Goal: Task Accomplishment & Management: Manage account settings

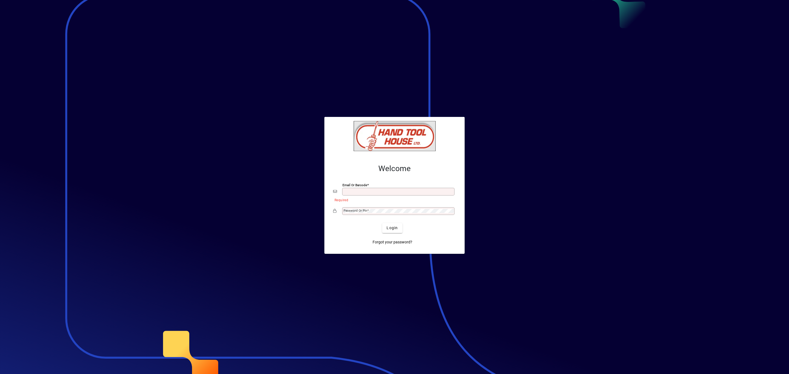
type input "**********"
click at [397, 231] on span "Login" at bounding box center [392, 228] width 11 height 6
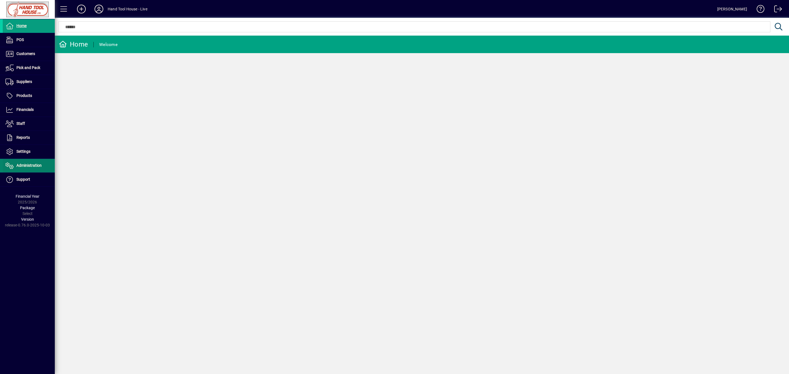
click at [31, 166] on span "Administration" at bounding box center [28, 165] width 25 height 4
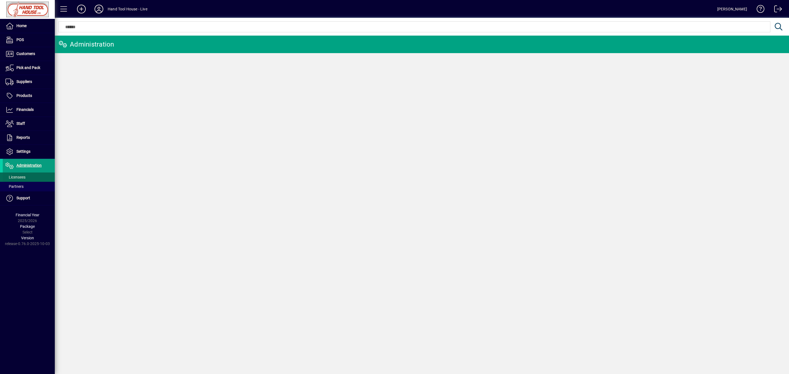
click at [12, 179] on span "Licensees" at bounding box center [15, 177] width 20 height 4
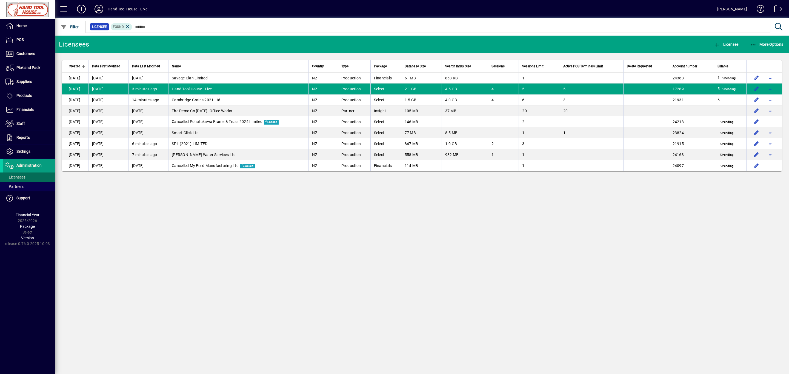
click at [100, 10] on icon at bounding box center [98, 9] width 11 height 9
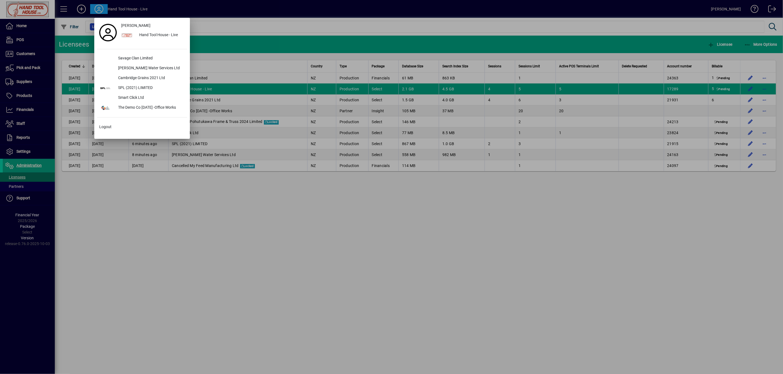
click at [235, 220] on div at bounding box center [391, 187] width 783 height 374
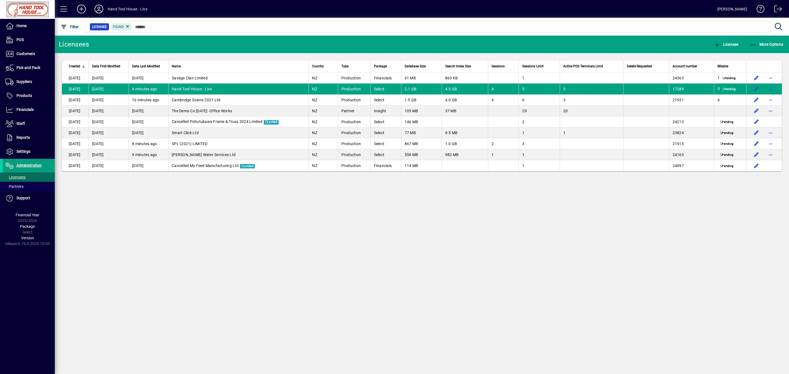
click at [778, 8] on span at bounding box center [776, 10] width 13 height 13
